Goal: Task Accomplishment & Management: Use online tool/utility

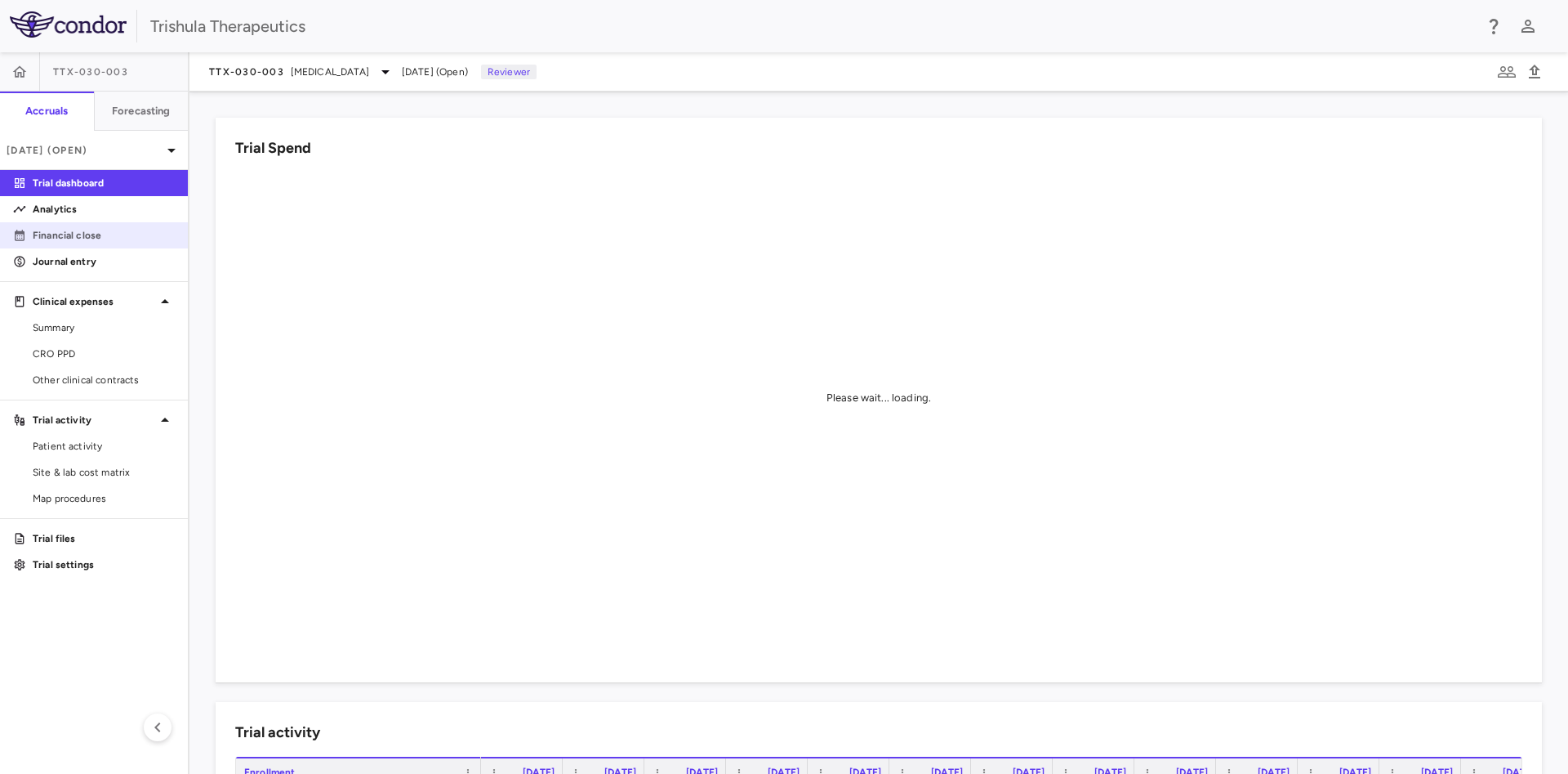
click at [97, 238] on p "Financial close" at bounding box center [104, 235] width 142 height 14
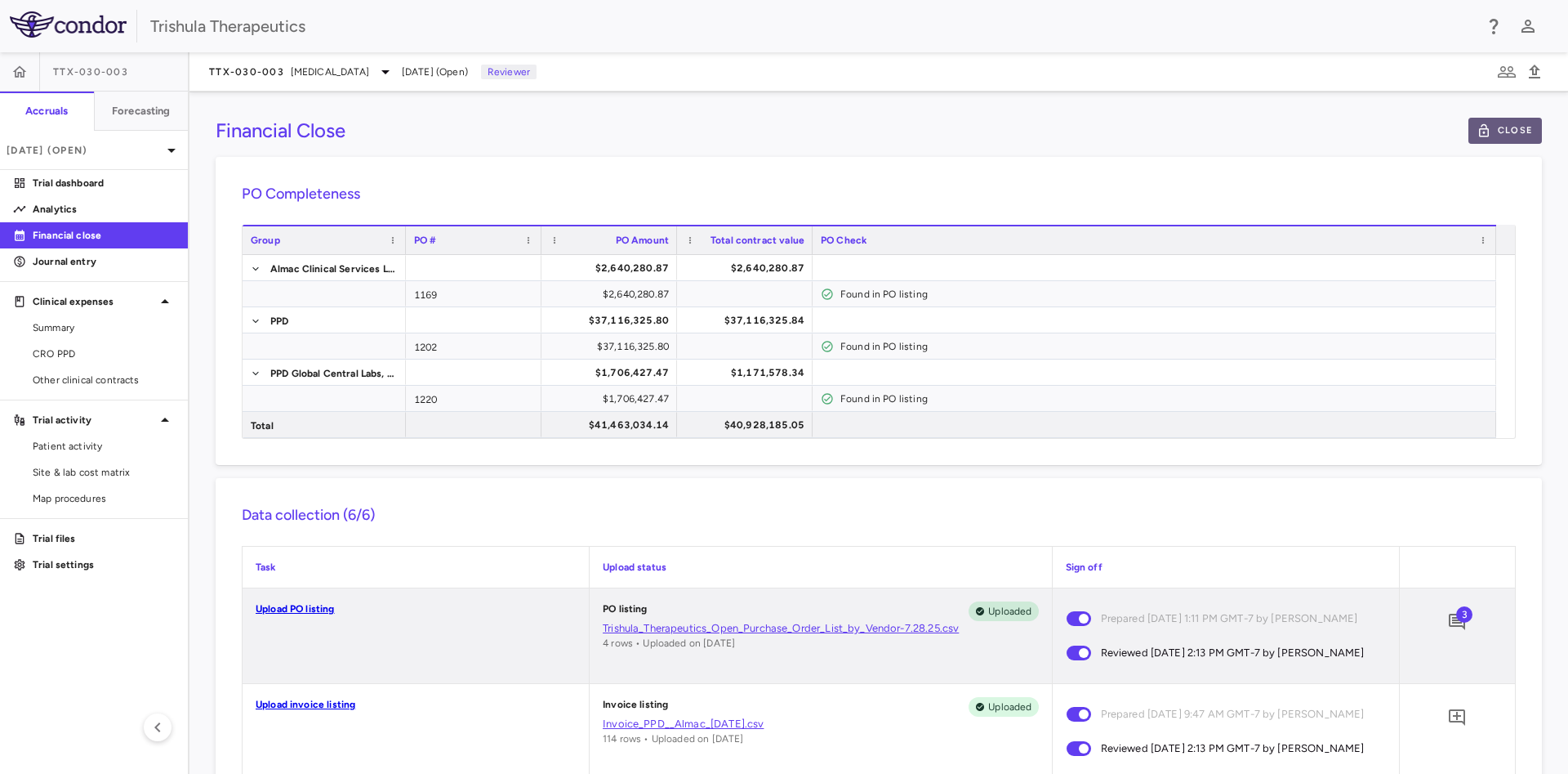
click at [1490, 126] on button "Close" at bounding box center [1505, 130] width 74 height 26
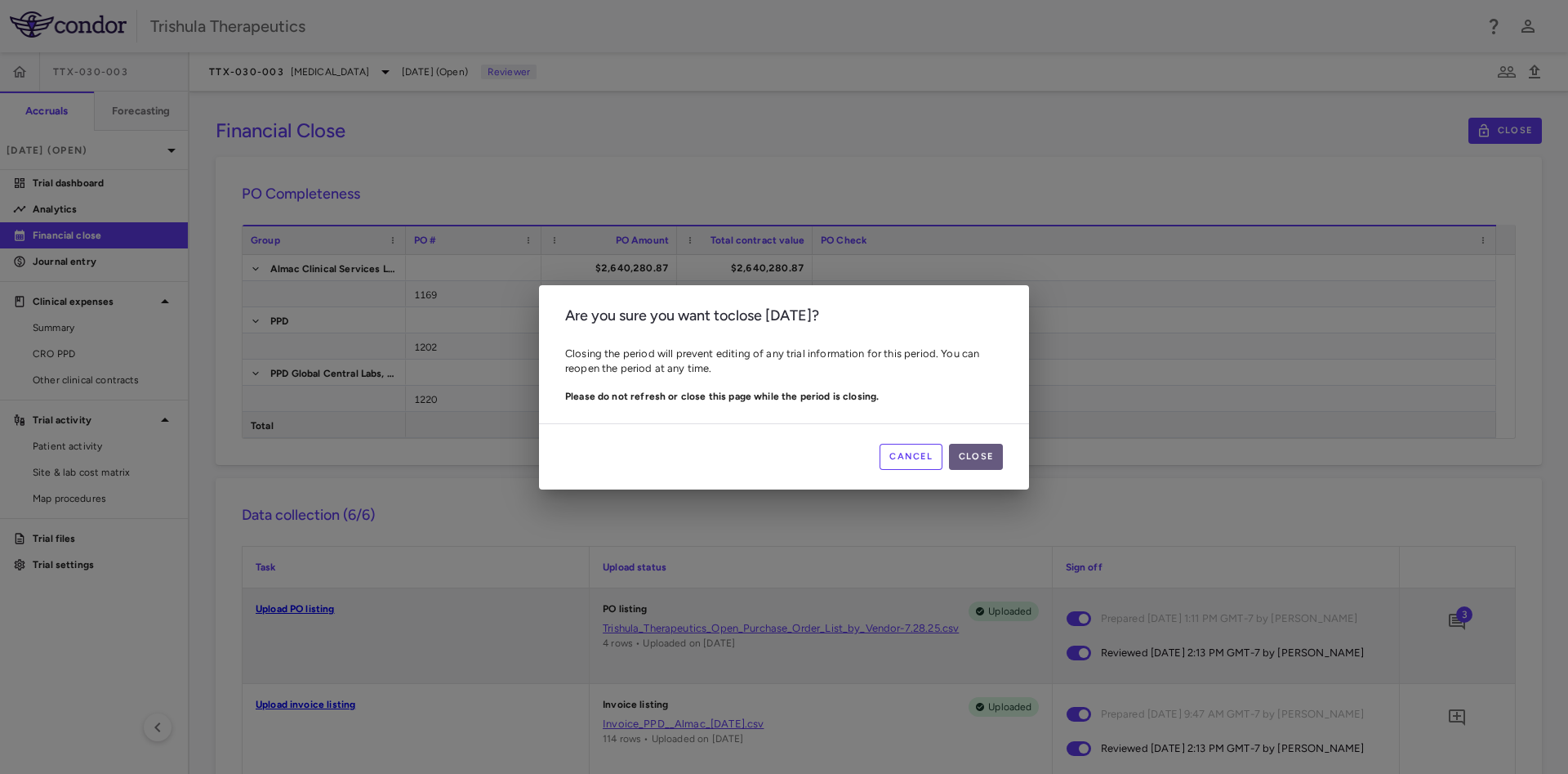
click at [988, 463] on button "Close" at bounding box center [976, 456] width 54 height 26
